Goal: Task Accomplishment & Management: Use online tool/utility

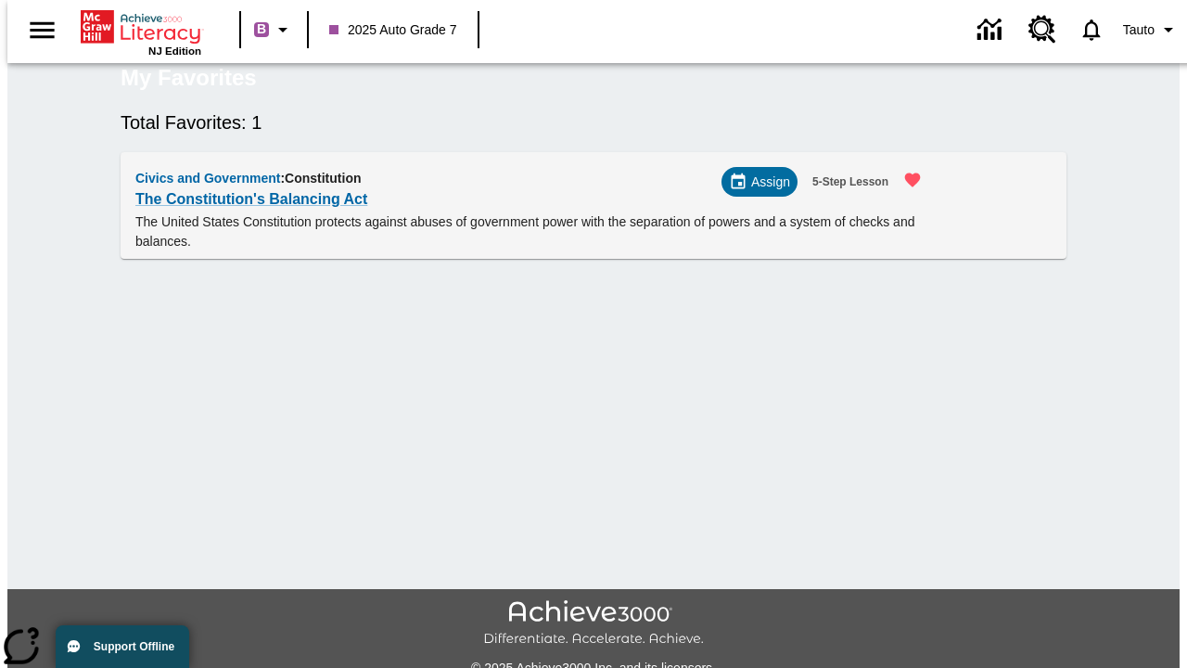
click at [767, 192] on span "Assign" at bounding box center [770, 182] width 39 height 19
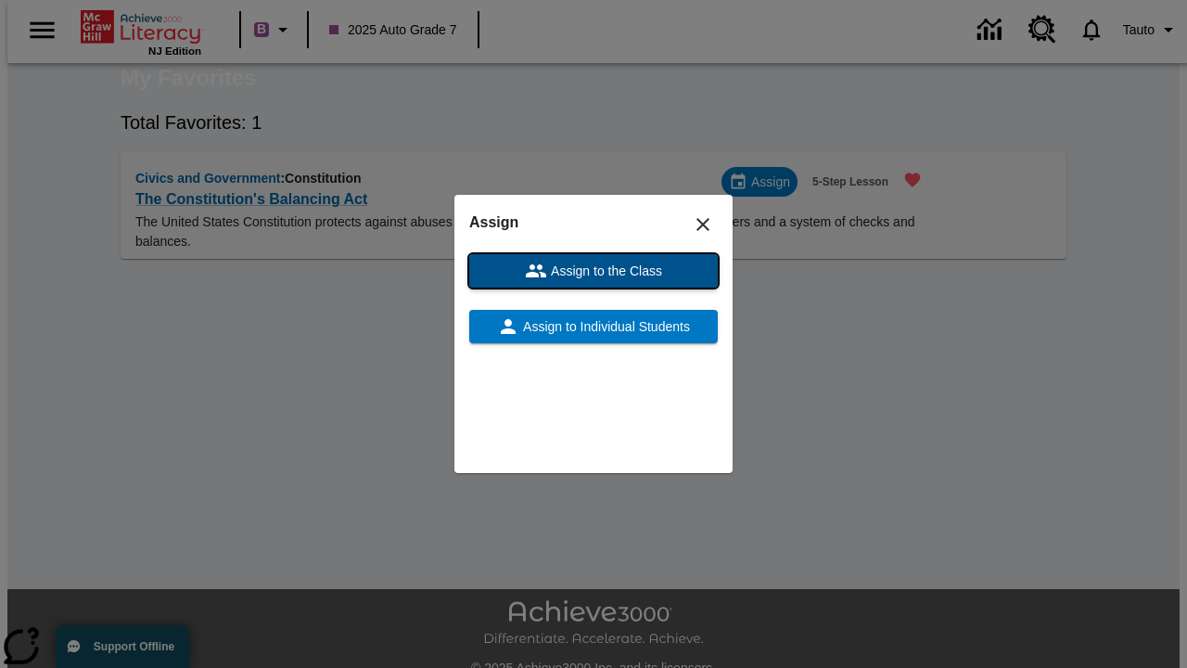
click at [594, 271] on span "Assign to the Class" at bounding box center [604, 271] width 115 height 19
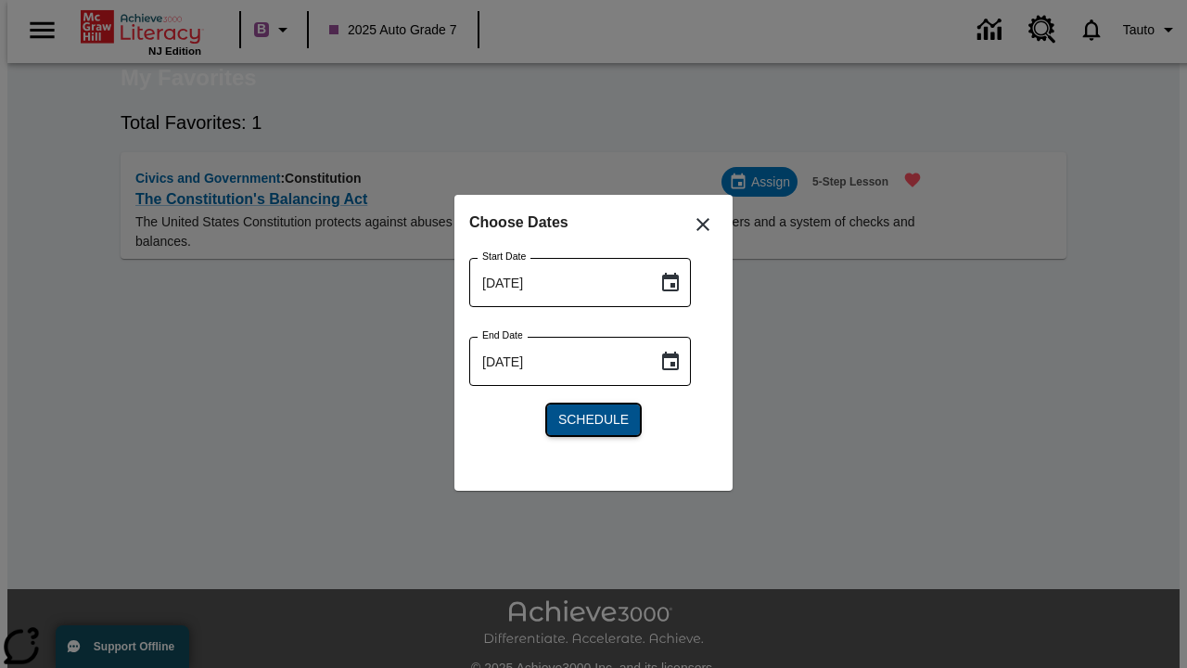
click at [594, 419] on span "Schedule" at bounding box center [593, 419] width 70 height 19
